Goal: Task Accomplishment & Management: Manage account settings

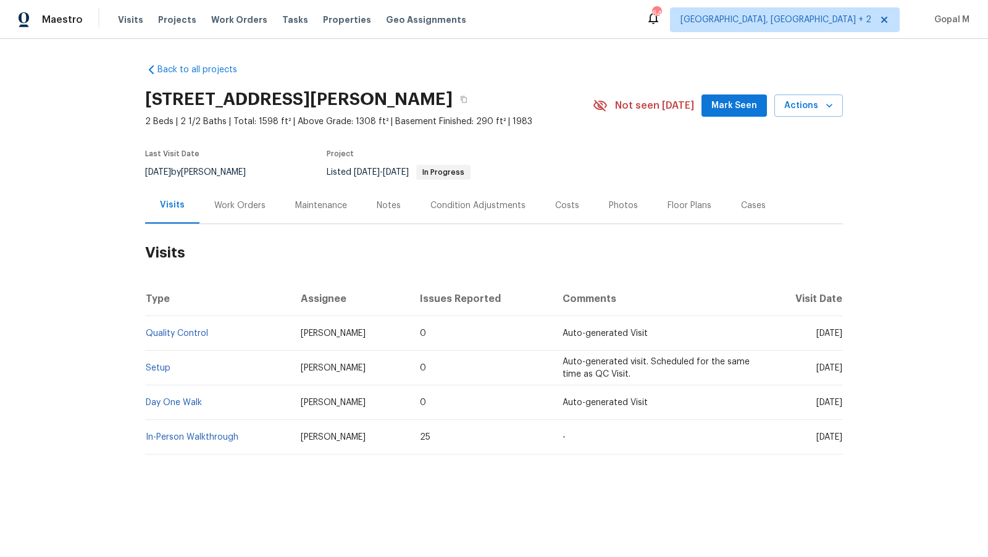
click at [254, 204] on div "Work Orders" at bounding box center [239, 206] width 51 height 12
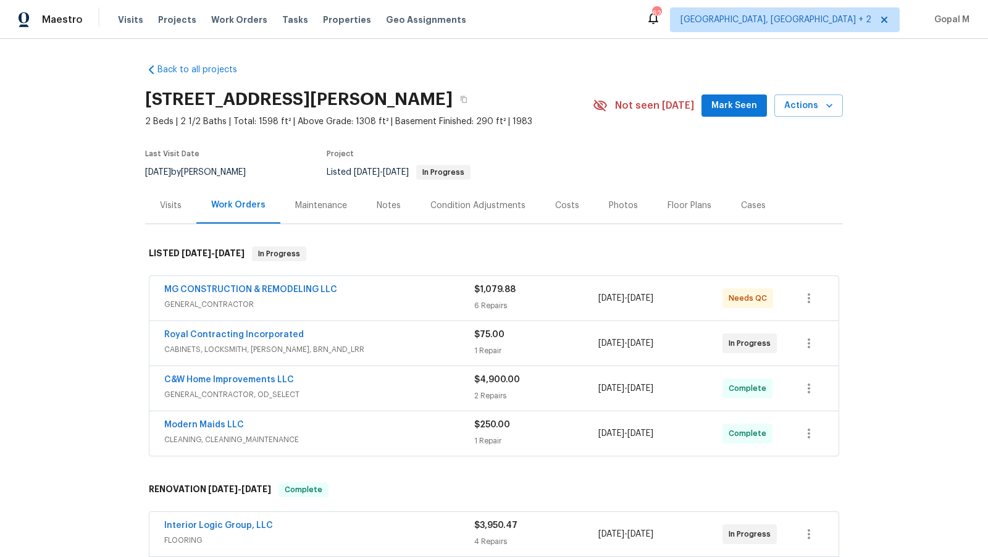
click at [418, 343] on span "CABINETS, LOCKSMITH, [PERSON_NAME], BRN_AND_LRR" at bounding box center [319, 349] width 310 height 12
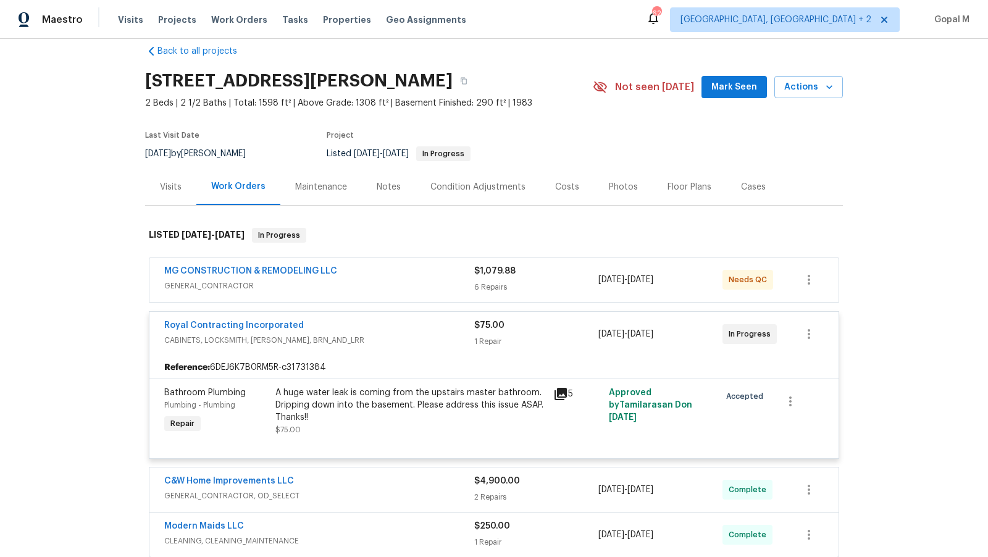
scroll to position [19, 0]
click at [431, 277] on div "MG CONSTRUCTION & REMODELING LLC" at bounding box center [319, 271] width 310 height 15
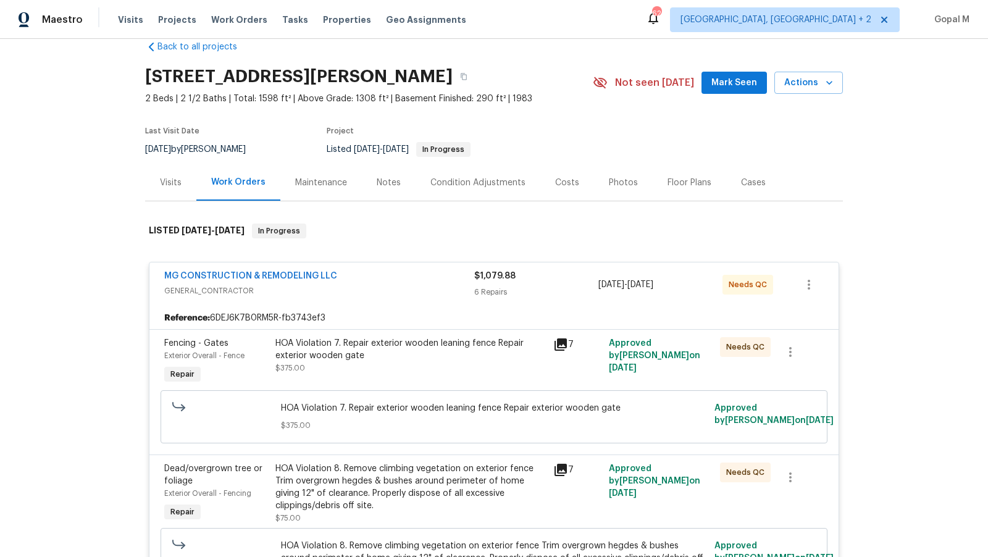
scroll to position [0, 0]
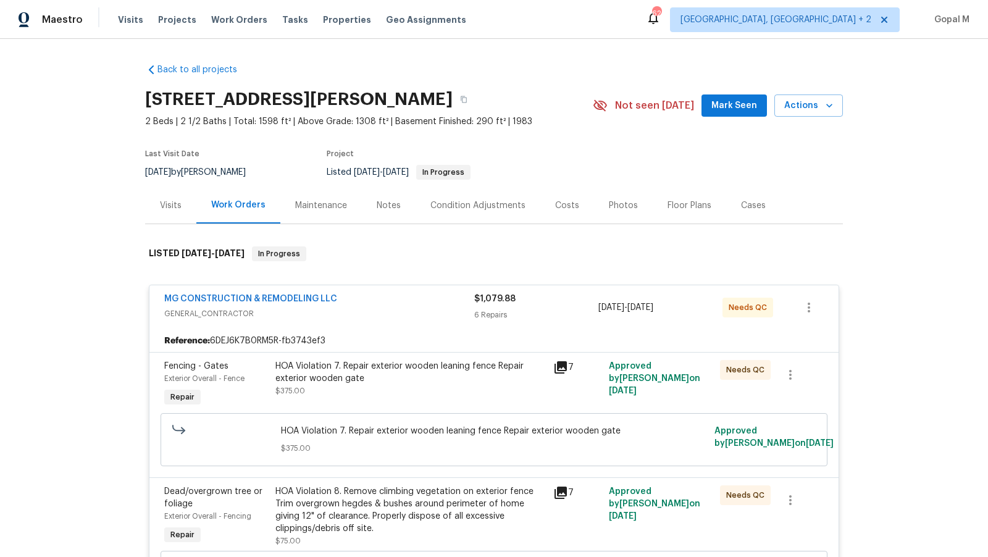
click at [419, 309] on span "GENERAL_CONTRACTOR" at bounding box center [319, 314] width 310 height 12
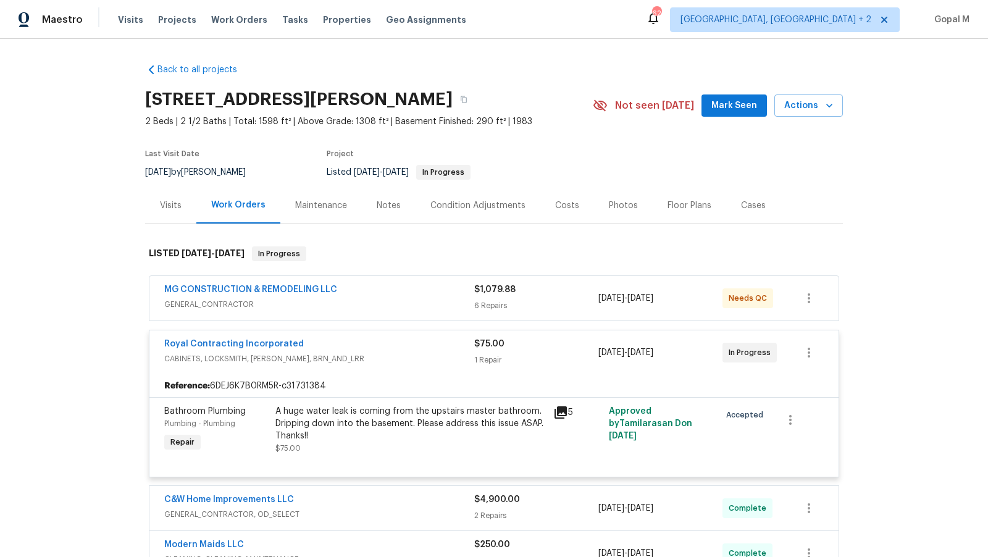
click at [418, 361] on span "CABINETS, LOCKSMITH, [PERSON_NAME], BRN_AND_LRR" at bounding box center [319, 359] width 310 height 12
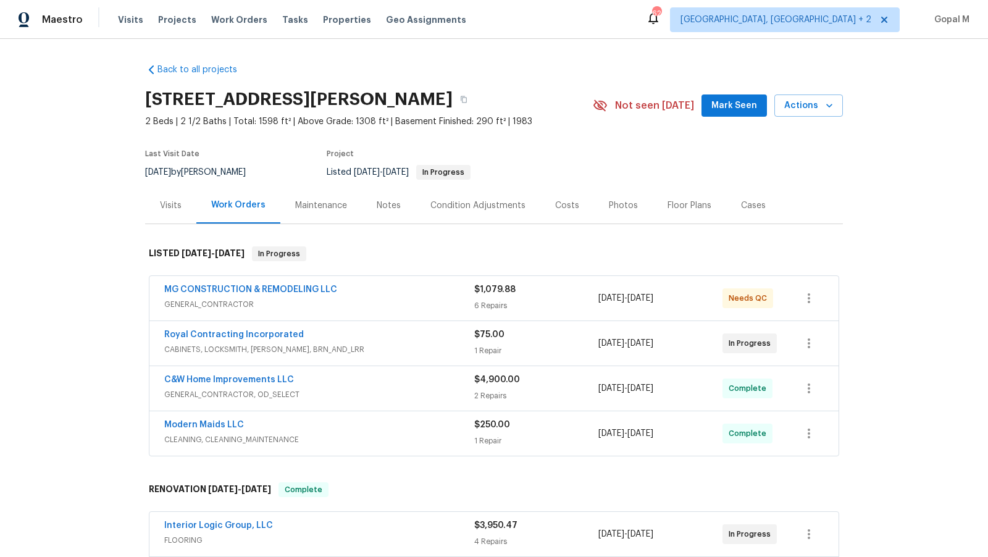
click at [166, 201] on div "Visits" at bounding box center [171, 206] width 22 height 12
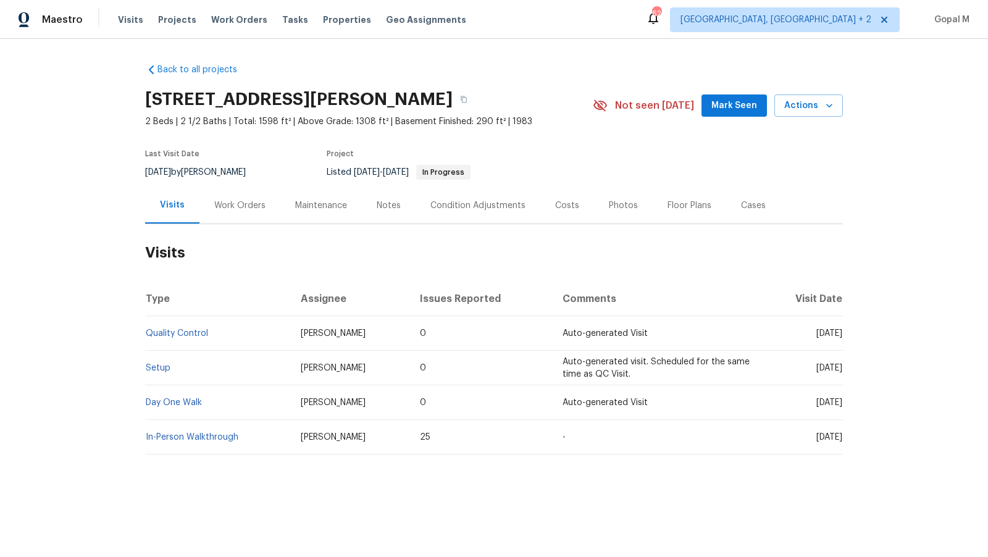
click at [238, 203] on div "Work Orders" at bounding box center [239, 206] width 51 height 12
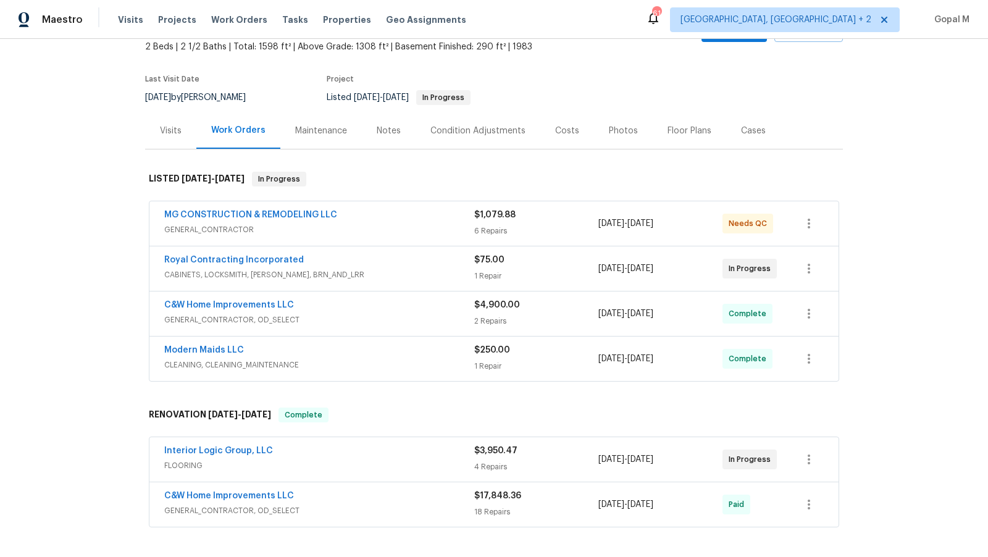
scroll to position [90, 0]
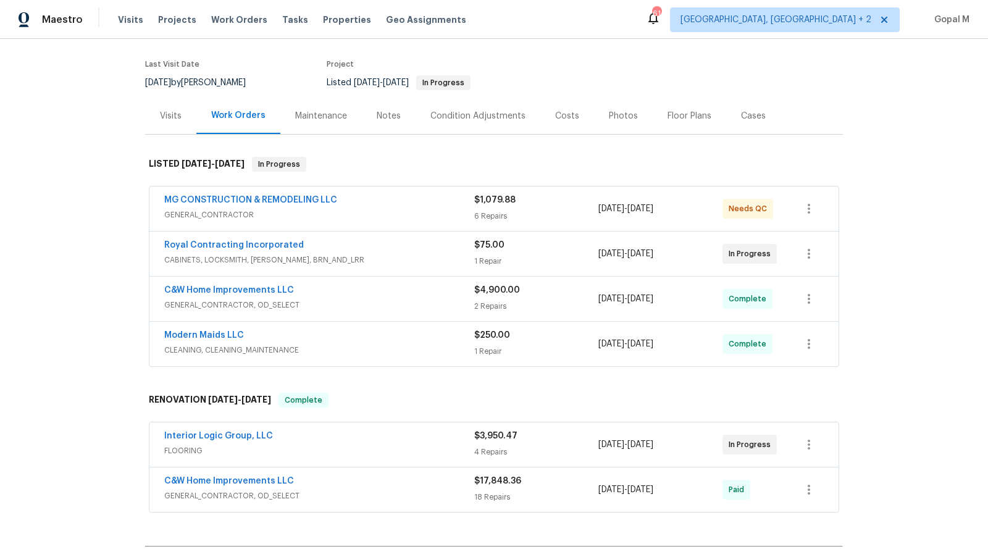
click at [417, 254] on span "CABINETS, LOCKSMITH, [PERSON_NAME], BRN_AND_LRR" at bounding box center [319, 260] width 310 height 12
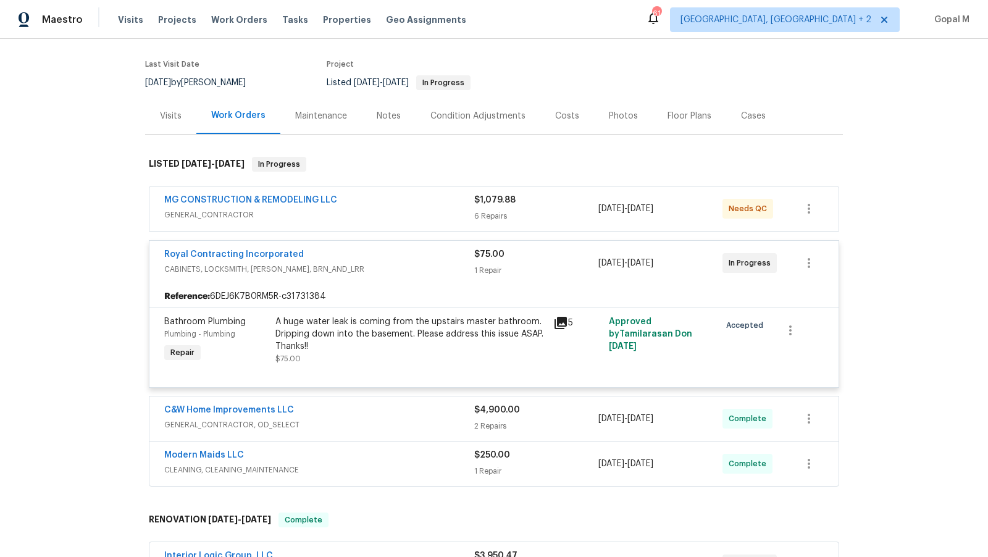
click at [419, 218] on span "GENERAL_CONTRACTOR" at bounding box center [319, 215] width 310 height 12
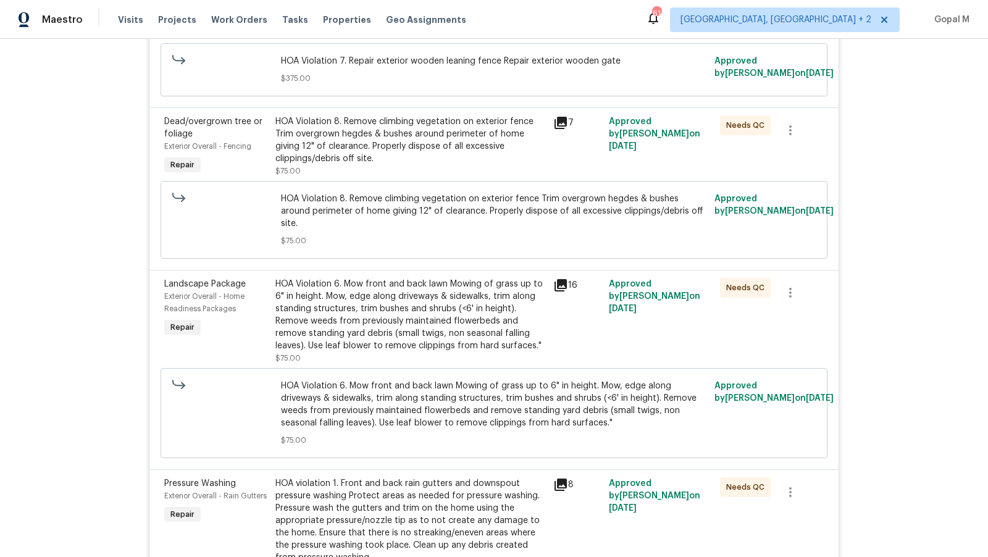
scroll to position [0, 0]
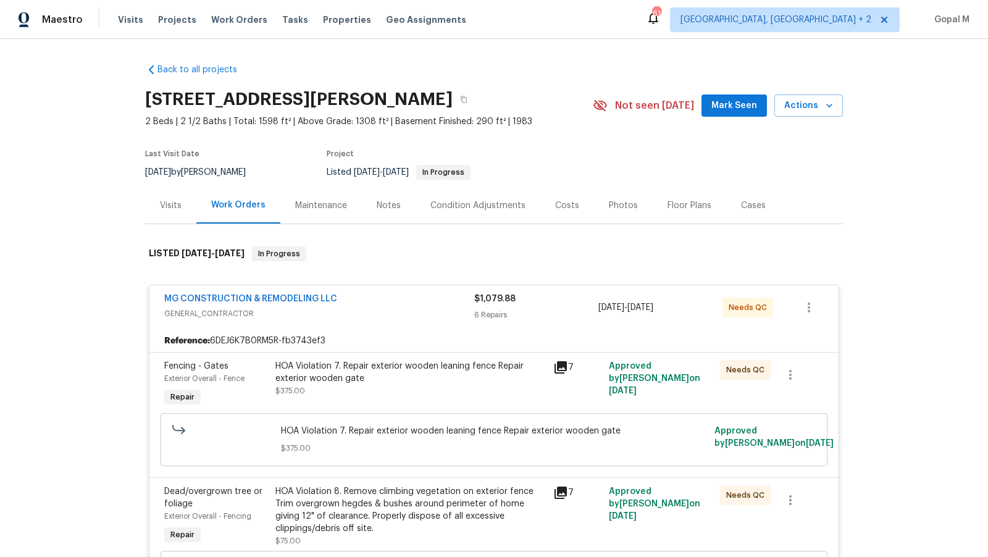
click at [161, 206] on div "Visits" at bounding box center [171, 206] width 22 height 12
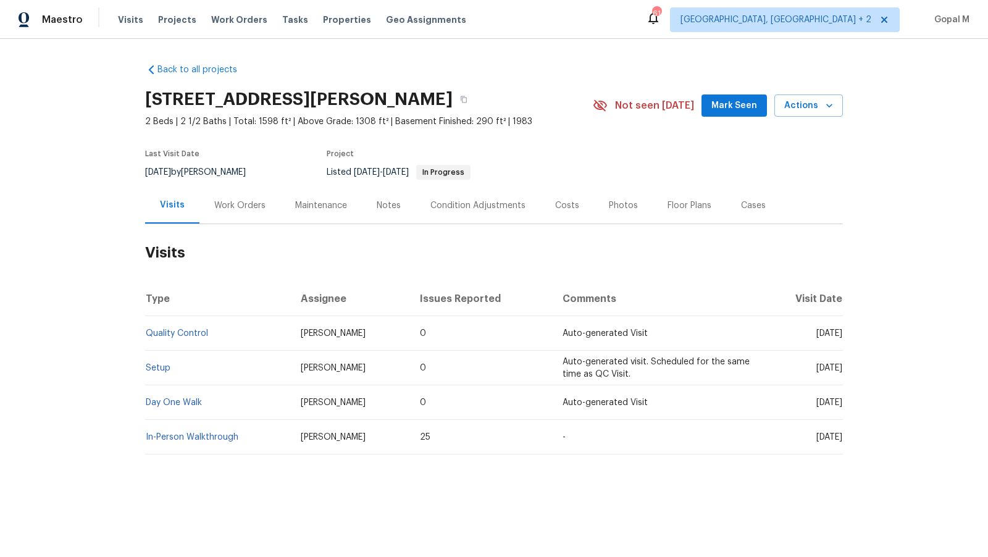
click at [254, 220] on div "Work Orders" at bounding box center [240, 205] width 81 height 36
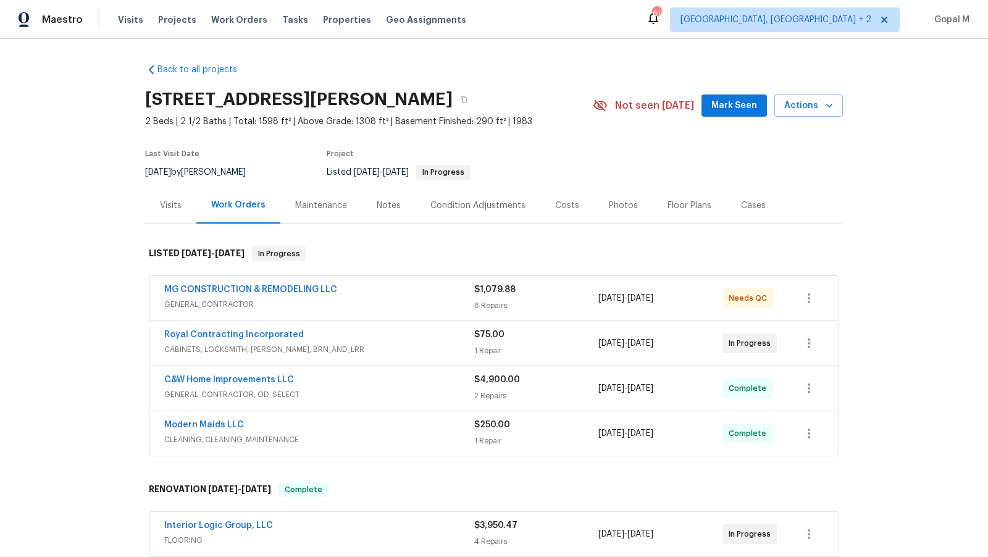
drag, startPoint x: 183, startPoint y: 170, endPoint x: 138, endPoint y: 171, distance: 45.1
click at [138, 171] on div "Back to all projects [STREET_ADDRESS][PERSON_NAME] 2 Beds | 2 1/2 Baths | Total…" at bounding box center [494, 298] width 988 height 518
copy span "[DATE]"
drag, startPoint x: 691, startPoint y: 340, endPoint x: 600, endPoint y: 340, distance: 90.2
click at [600, 340] on div "[DATE] - [DATE]" at bounding box center [661, 344] width 124 height 30
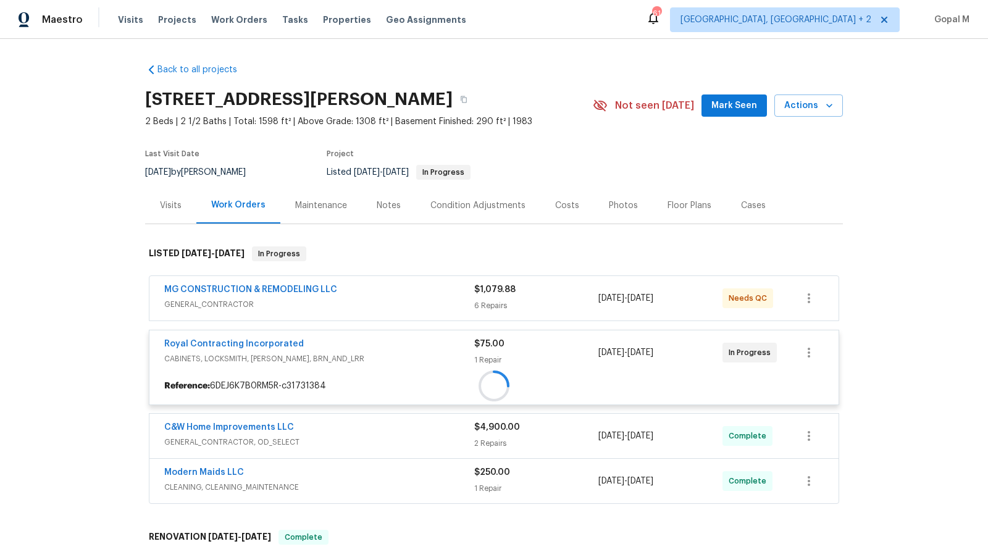
copy span "[DATE] - [DATE]"
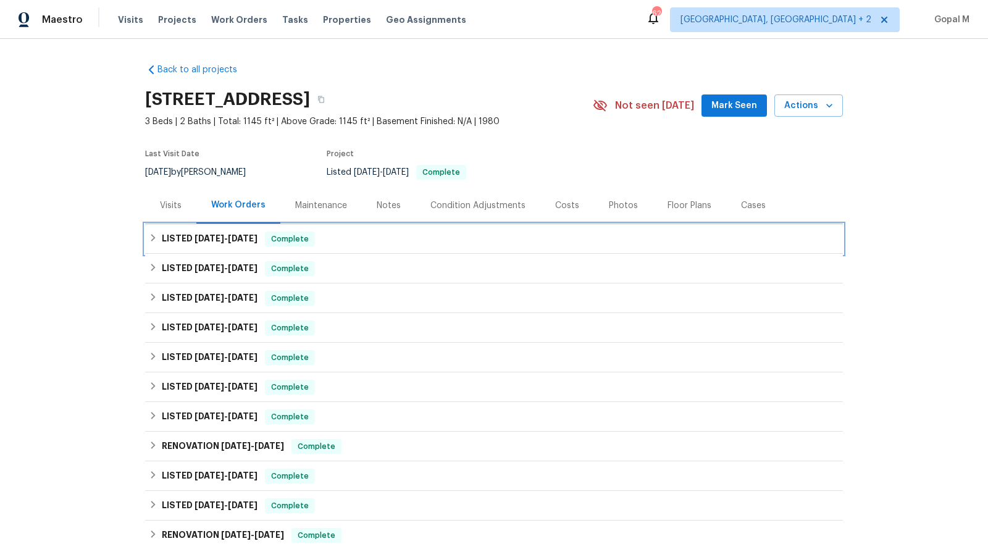
click at [340, 239] on div "LISTED 8/6/25 - 8/11/25 Complete" at bounding box center [494, 239] width 691 height 15
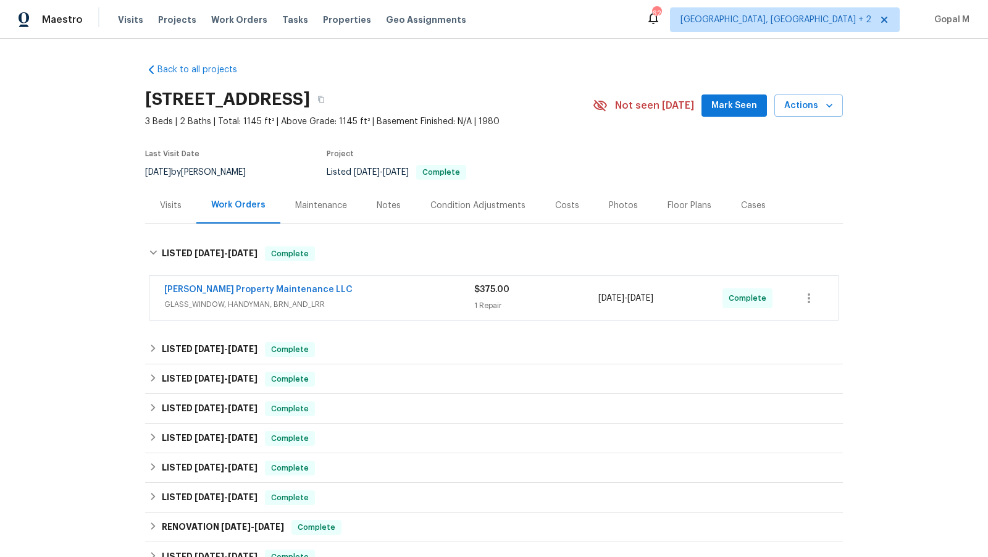
click at [543, 303] on div "1 Repair" at bounding box center [536, 306] width 124 height 12
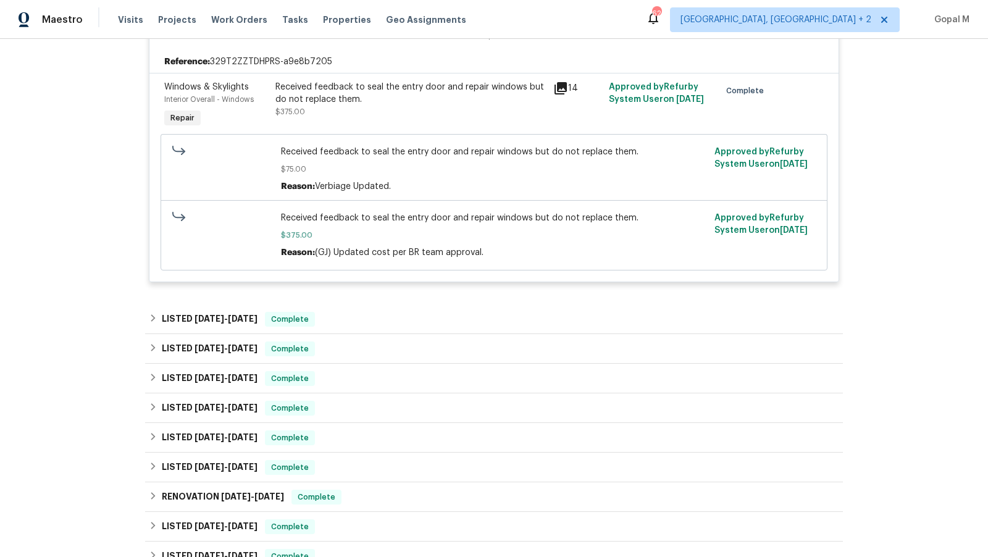
scroll to position [329, 0]
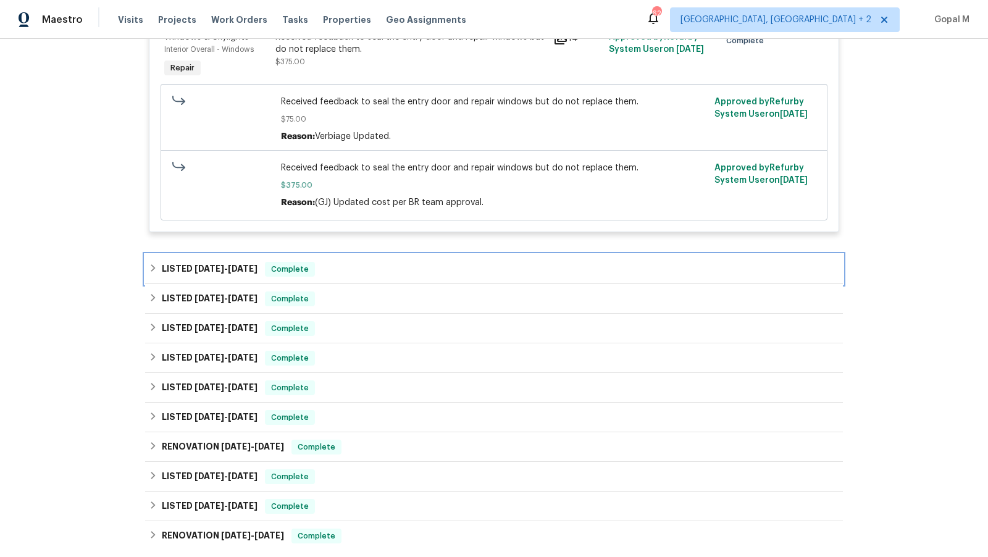
click at [362, 280] on div "LISTED 8/1/25 - 8/5/25 Complete" at bounding box center [494, 270] width 698 height 30
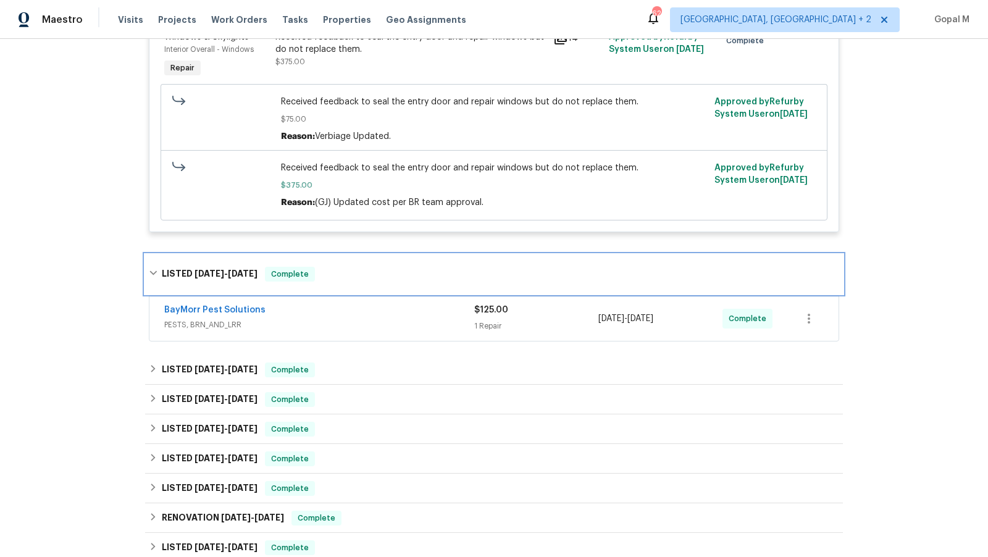
scroll to position [360, 0]
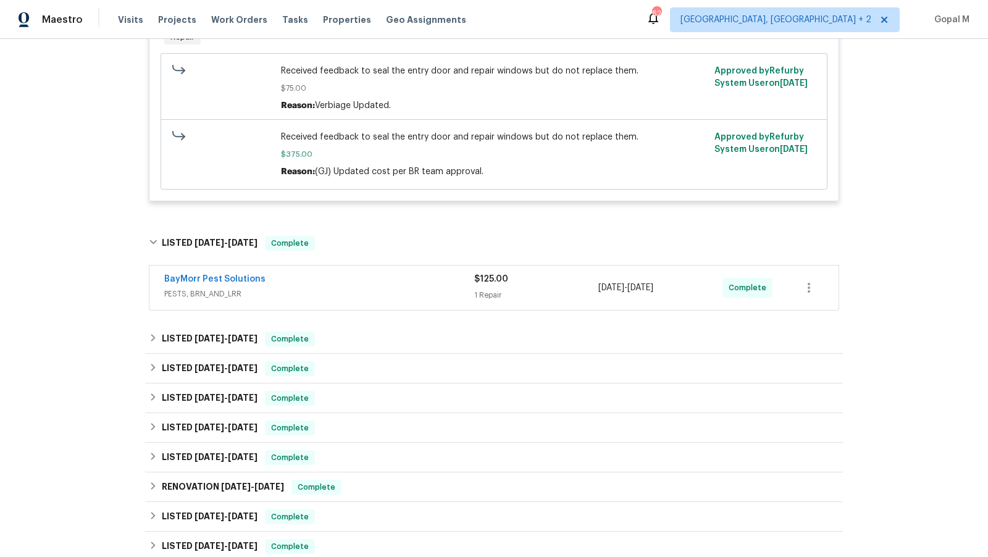
click at [361, 285] on div "BayMorr Pest Solutions" at bounding box center [319, 280] width 310 height 15
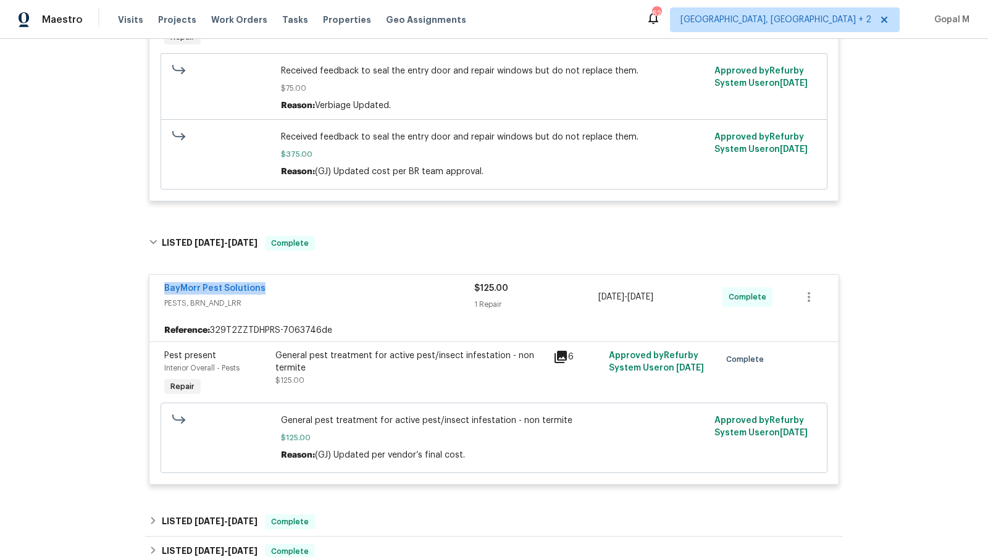
drag, startPoint x: 154, startPoint y: 290, endPoint x: 287, endPoint y: 292, distance: 132.8
click at [287, 292] on div "BayMorr Pest Solutions PESTS, BRN_AND_LRR $125.00 1 Repair 8/5/2025 - 8/5/2025 …" at bounding box center [494, 297] width 689 height 44
copy link "BayMorr Pest Solutions"
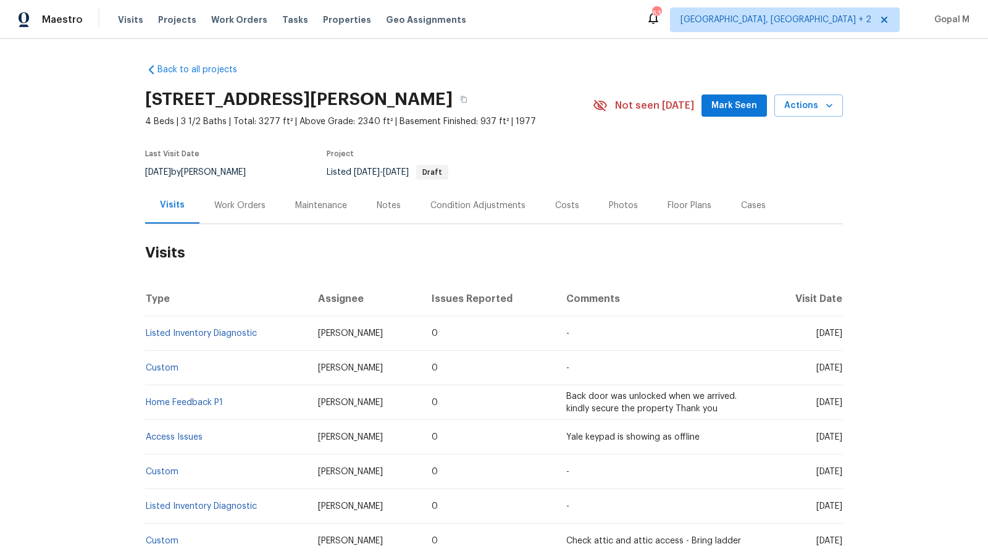
click at [256, 201] on div "Work Orders" at bounding box center [239, 206] width 51 height 12
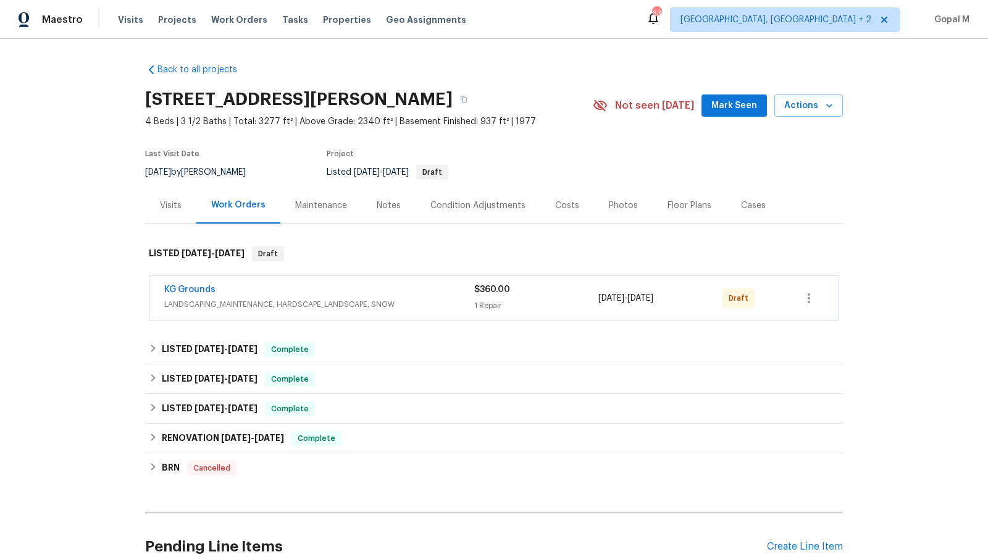
click at [426, 298] on span "LANDSCAPING_MAINTENANCE, HARDSCAPE_LANDSCAPE, SNOW" at bounding box center [319, 304] width 310 height 12
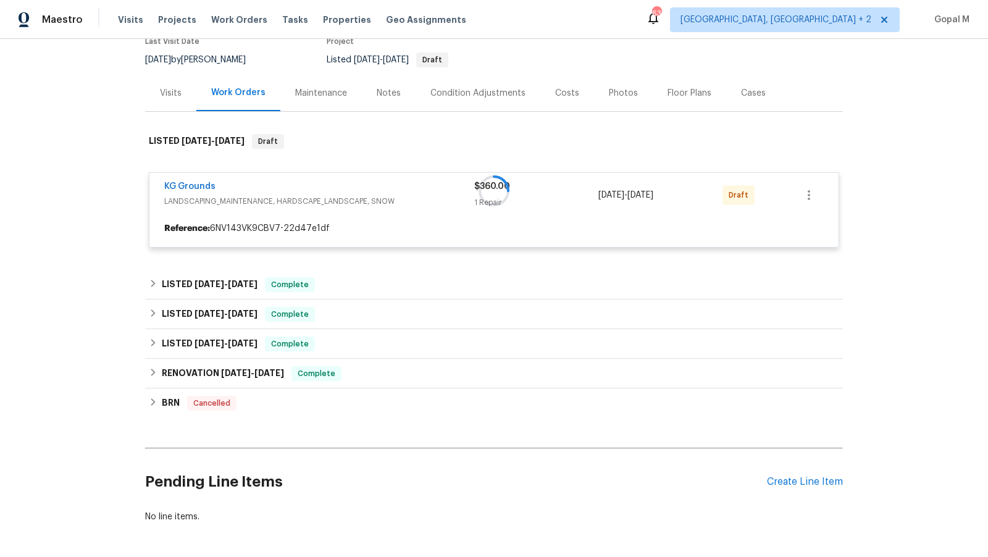
scroll to position [114, 0]
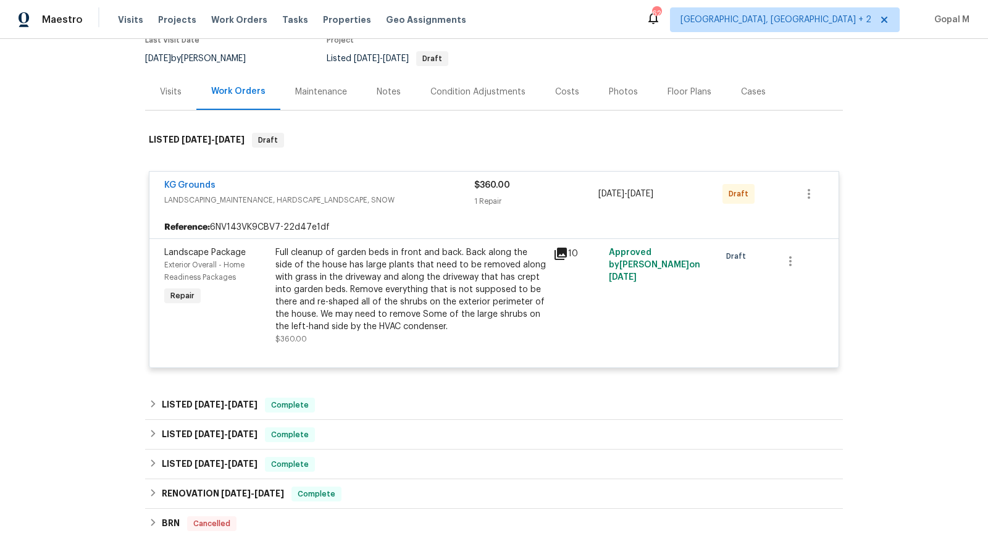
click at [463, 267] on div "Full cleanup of garden beds in front and back. Back along the side of the house…" at bounding box center [411, 289] width 271 height 86
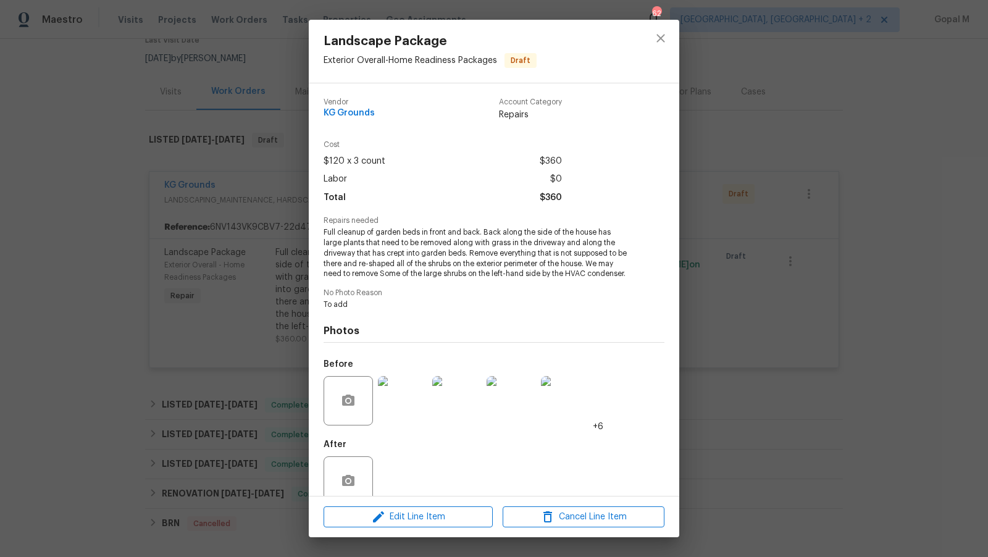
scroll to position [22, 0]
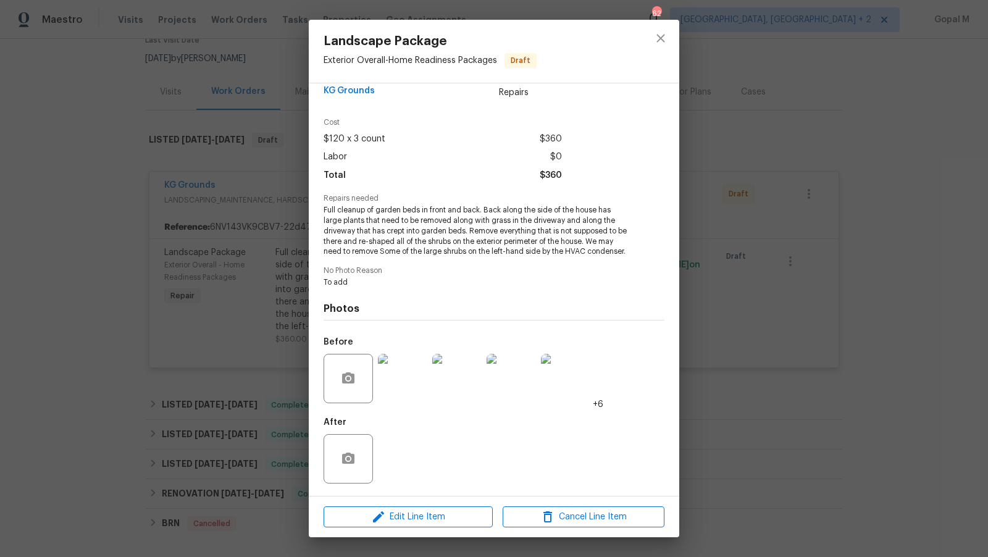
click at [416, 391] on img at bounding box center [402, 378] width 49 height 49
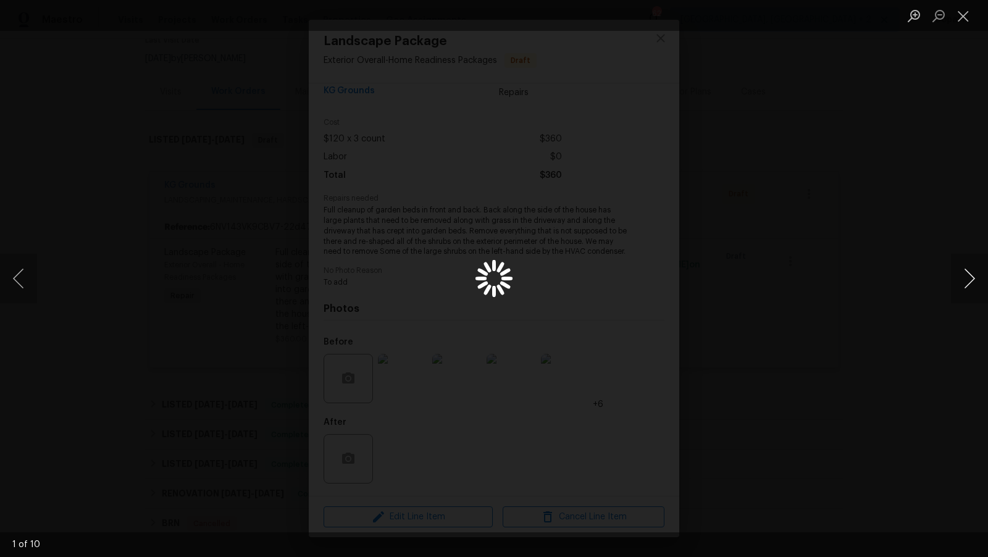
click at [958, 283] on button "Next image" at bounding box center [969, 278] width 37 height 49
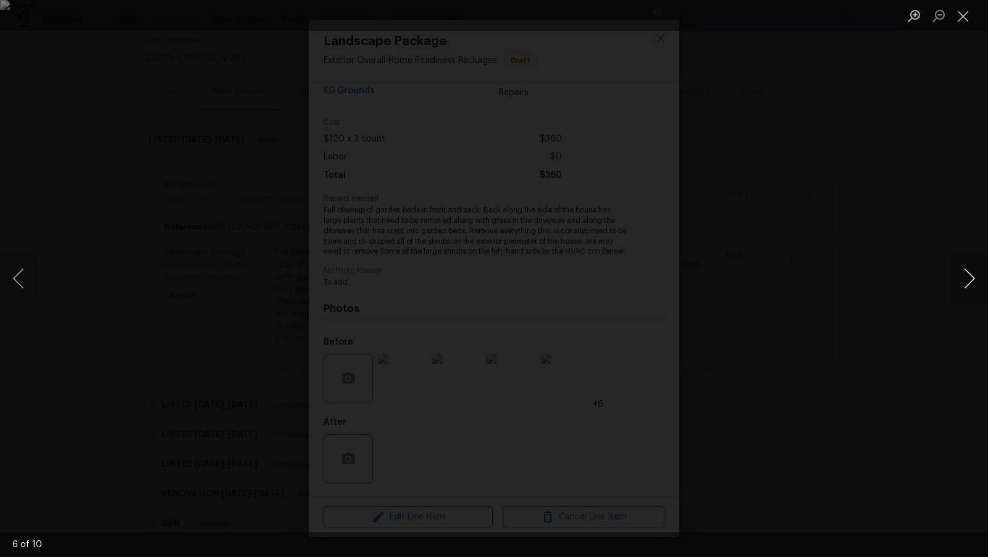
click at [958, 283] on button "Next image" at bounding box center [969, 278] width 37 height 49
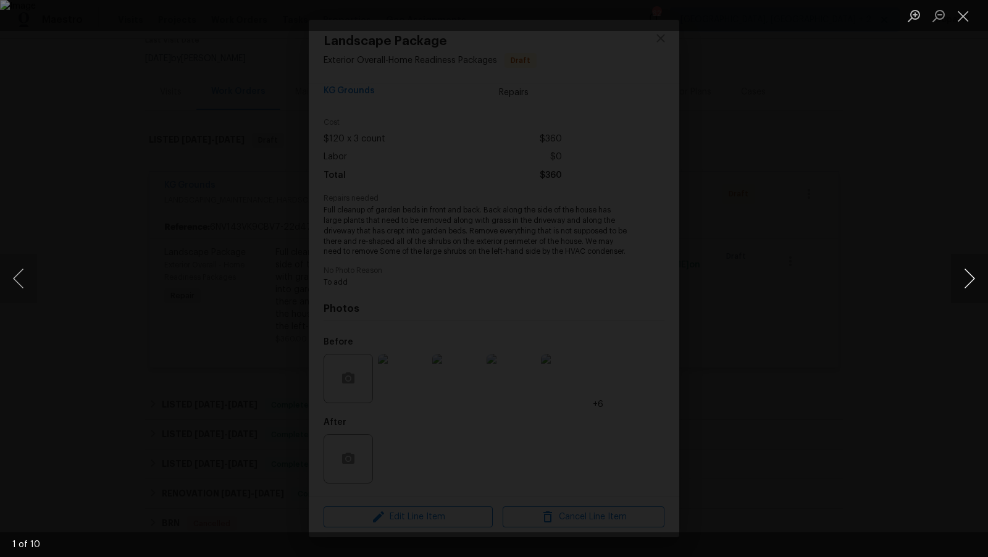
click at [958, 283] on button "Next image" at bounding box center [969, 278] width 37 height 49
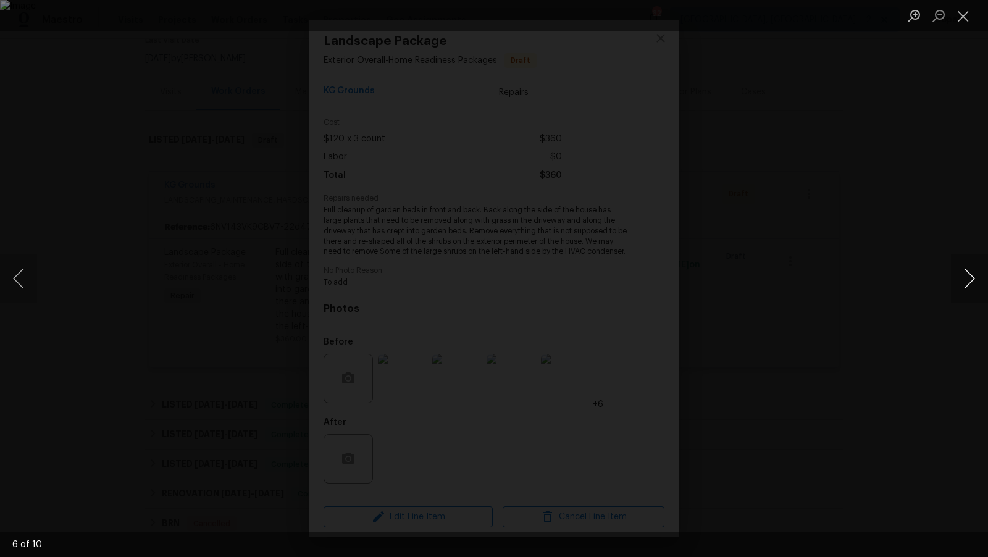
click at [958, 283] on button "Next image" at bounding box center [969, 278] width 37 height 49
click at [959, 277] on button "Next image" at bounding box center [969, 278] width 37 height 49
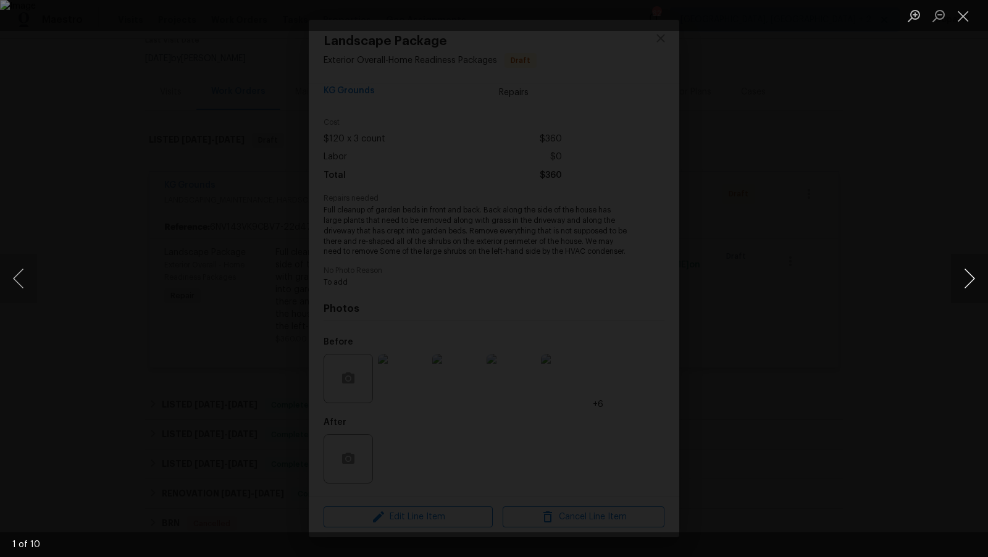
click at [959, 277] on button "Next image" at bounding box center [969, 278] width 37 height 49
click at [963, 11] on button "Close lightbox" at bounding box center [963, 16] width 25 height 22
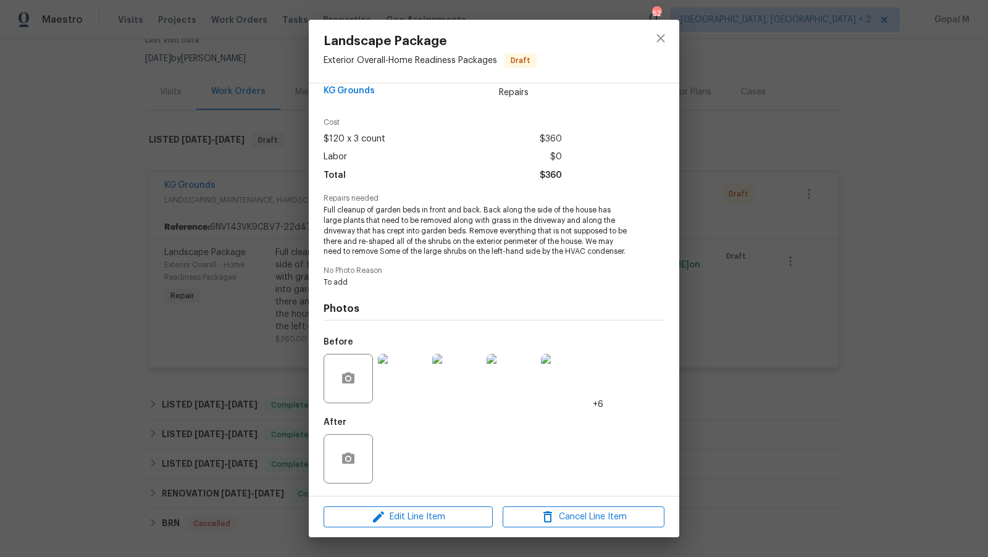
click at [801, 289] on div "Landscape Package Exterior Overall - Home Readiness Packages Draft Vendor KG Gr…" at bounding box center [494, 278] width 988 height 557
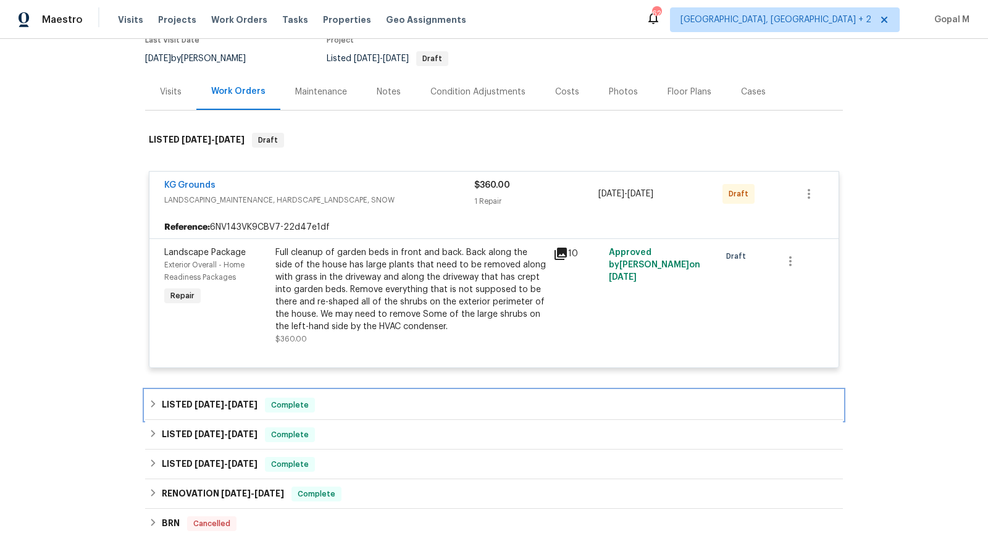
click at [397, 400] on div "LISTED 8/7/25 - 8/11/25 Complete" at bounding box center [494, 405] width 691 height 15
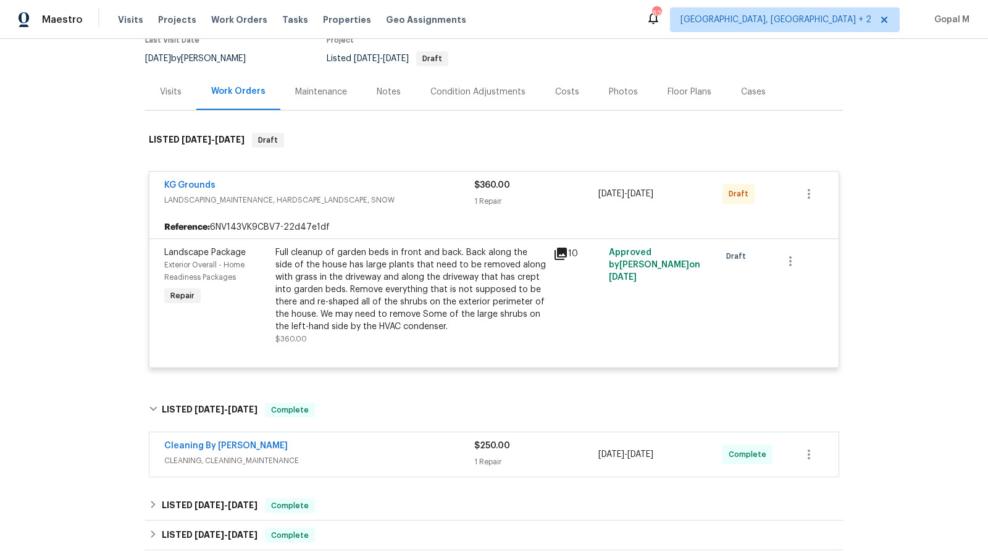
click at [443, 445] on div "Cleaning By Carrie" at bounding box center [319, 447] width 310 height 15
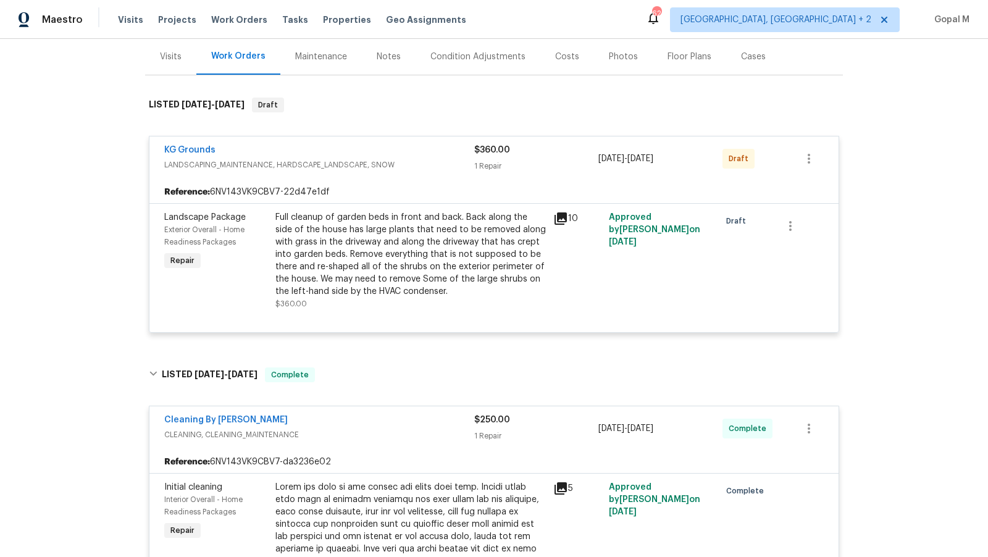
click at [419, 426] on div "Cleaning By Carrie" at bounding box center [319, 421] width 310 height 15
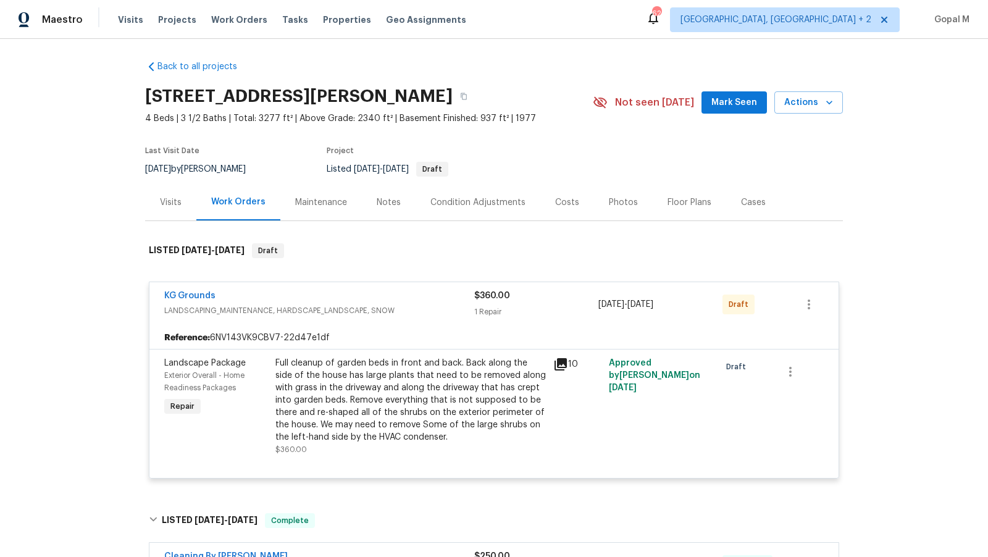
scroll to position [0, 0]
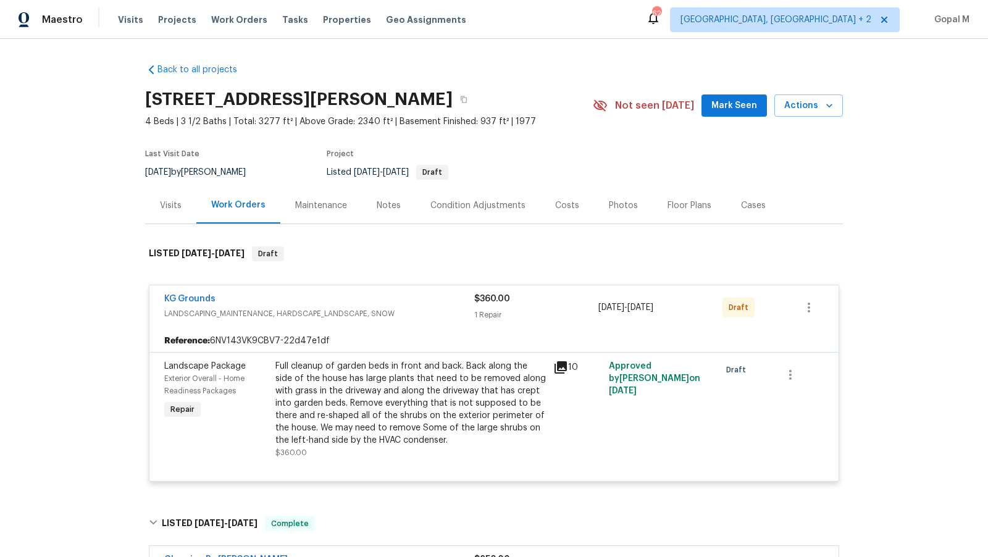
click at [166, 197] on div "Visits" at bounding box center [170, 205] width 51 height 36
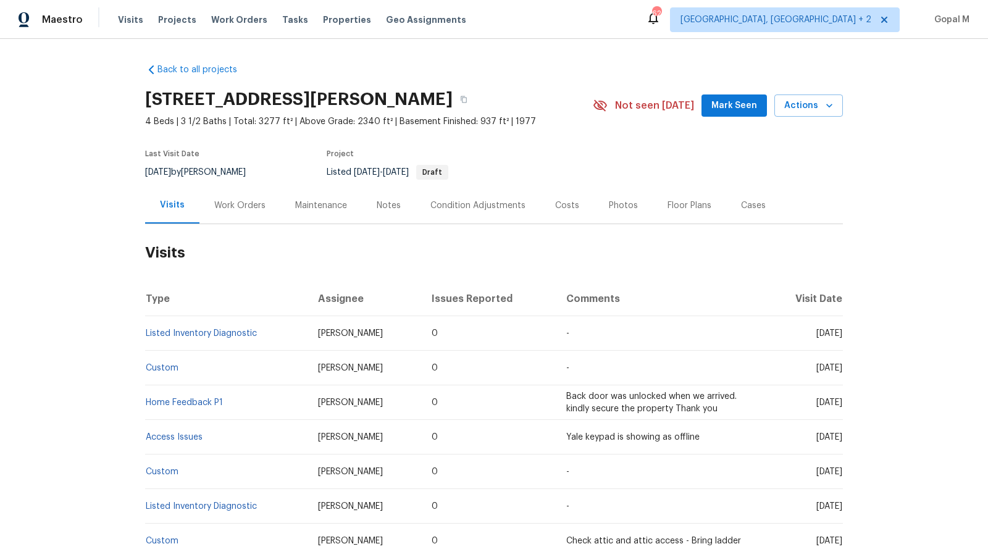
click at [248, 205] on div "Work Orders" at bounding box center [239, 206] width 51 height 12
